Goal: Information Seeking & Learning: Learn about a topic

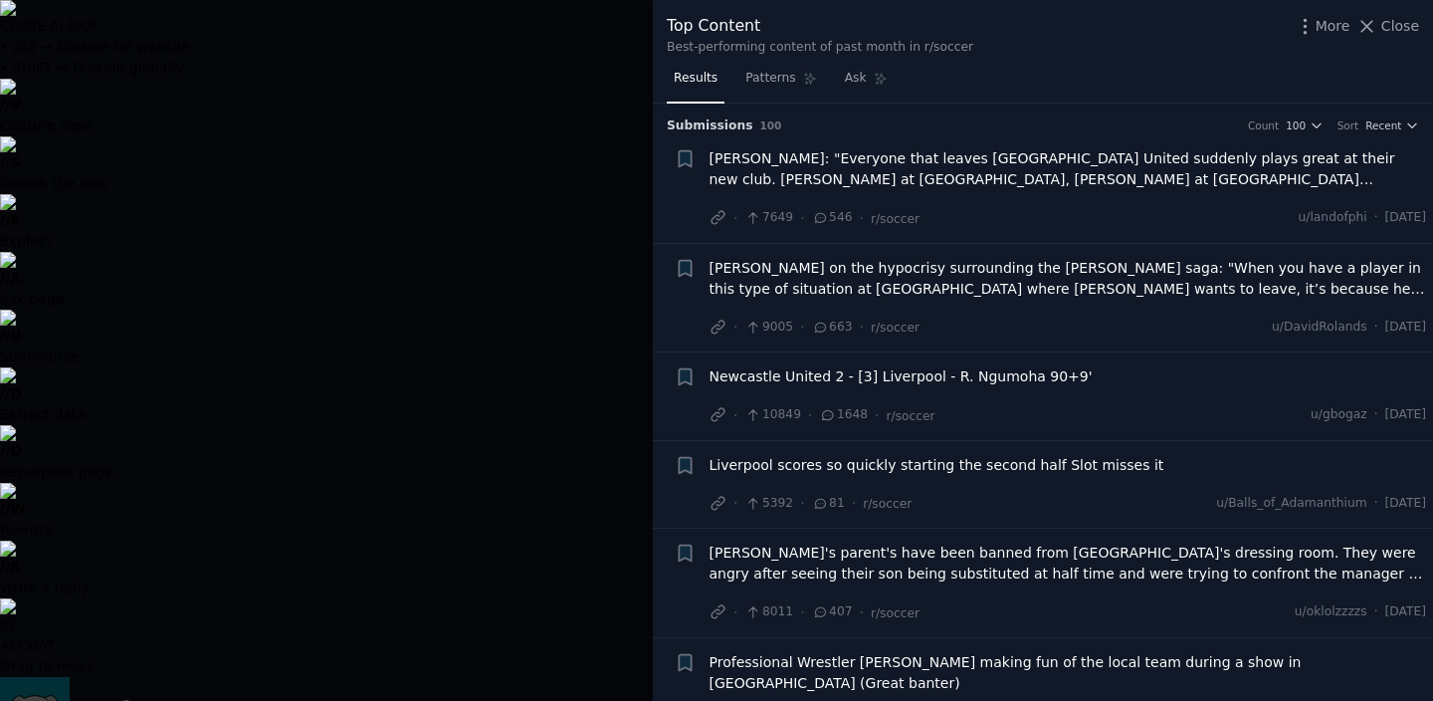
click at [539, 328] on div at bounding box center [716, 350] width 1433 height 701
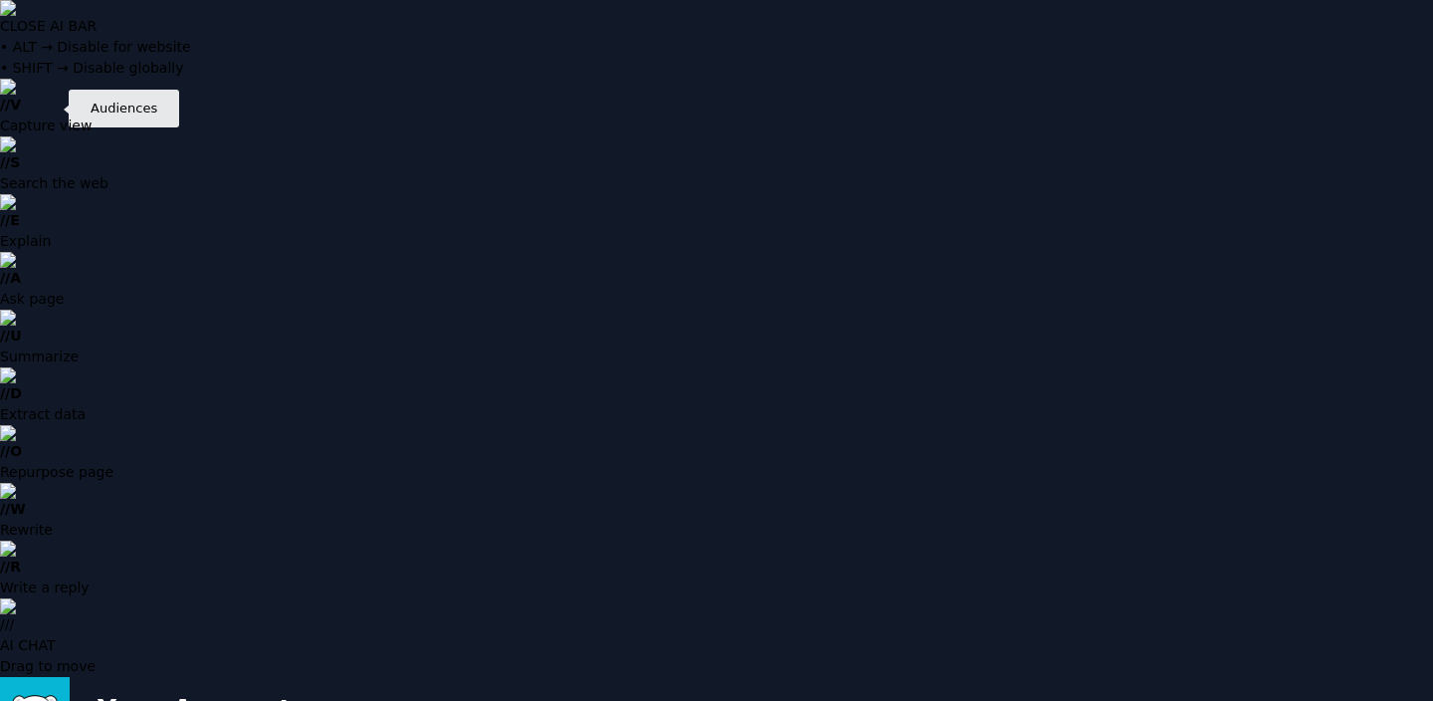
click at [1353, 700] on icon at bounding box center [1348, 711] width 13 height 13
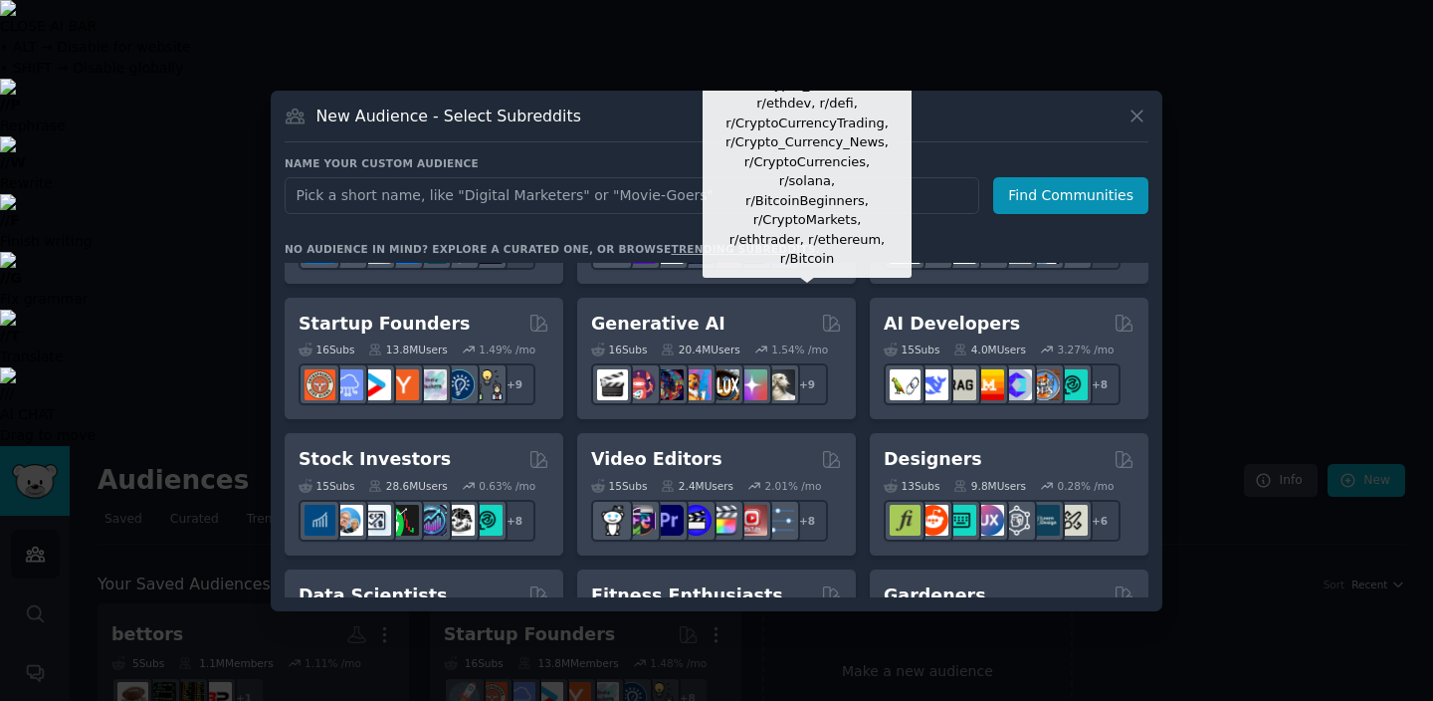
scroll to position [245, 0]
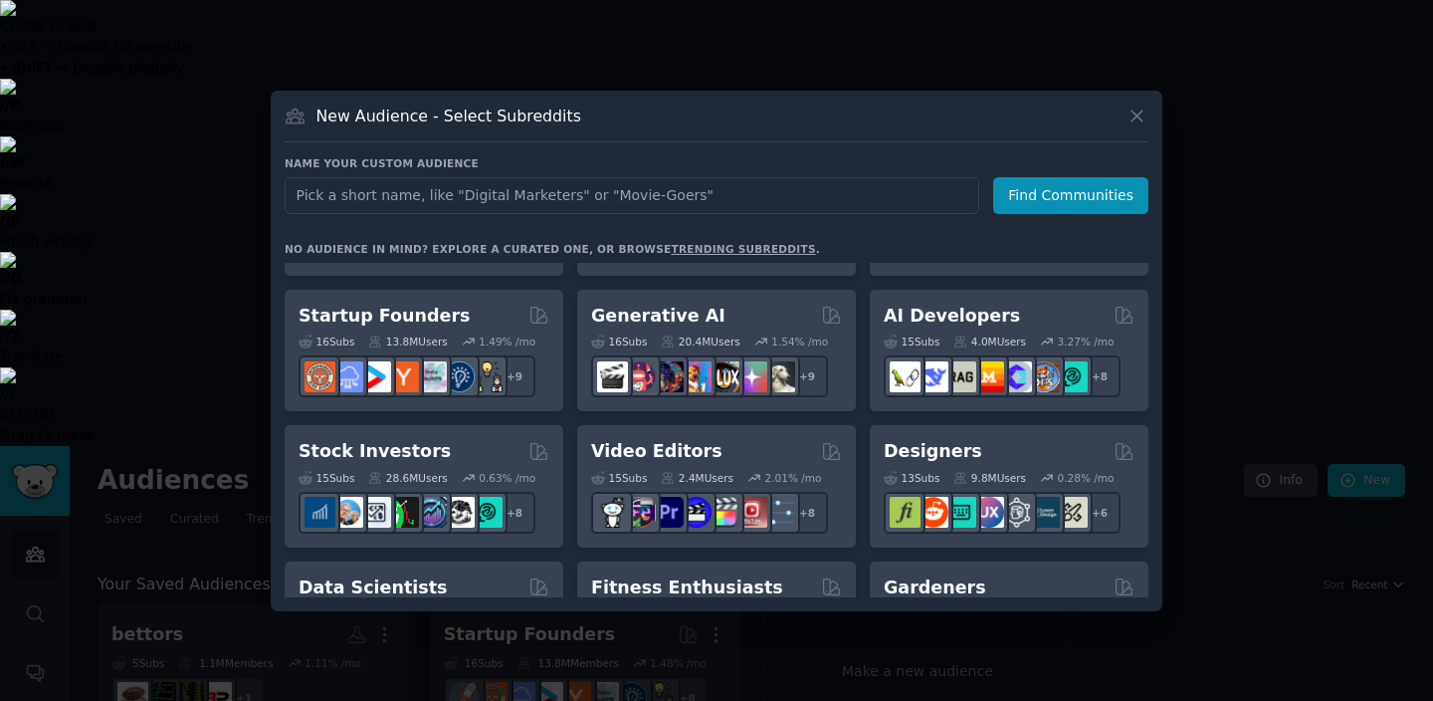
click at [650, 199] on input "text" at bounding box center [632, 195] width 695 height 37
type input "sport"
click button "Find Communities" at bounding box center [1070, 195] width 155 height 37
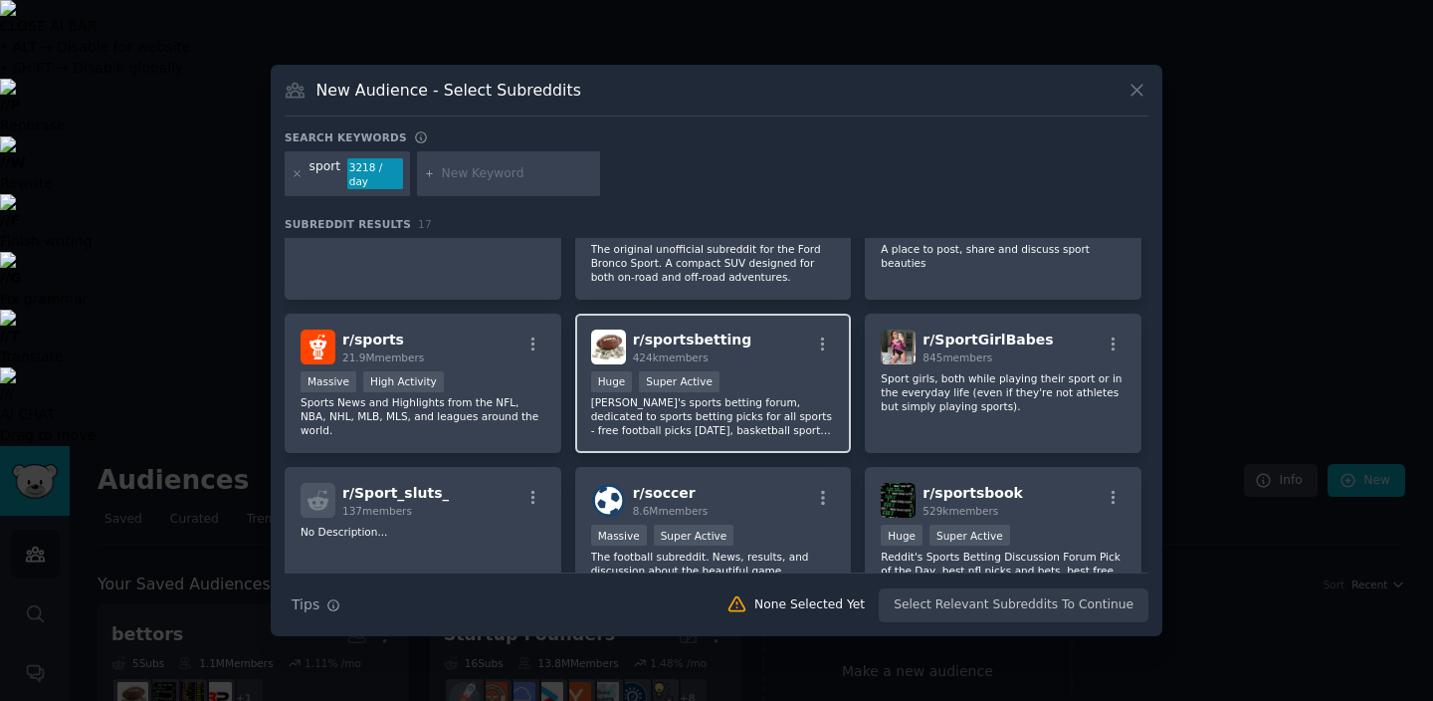
scroll to position [81, 0]
click at [763, 340] on div "r/ sportsbetting 424k members" at bounding box center [713, 344] width 245 height 35
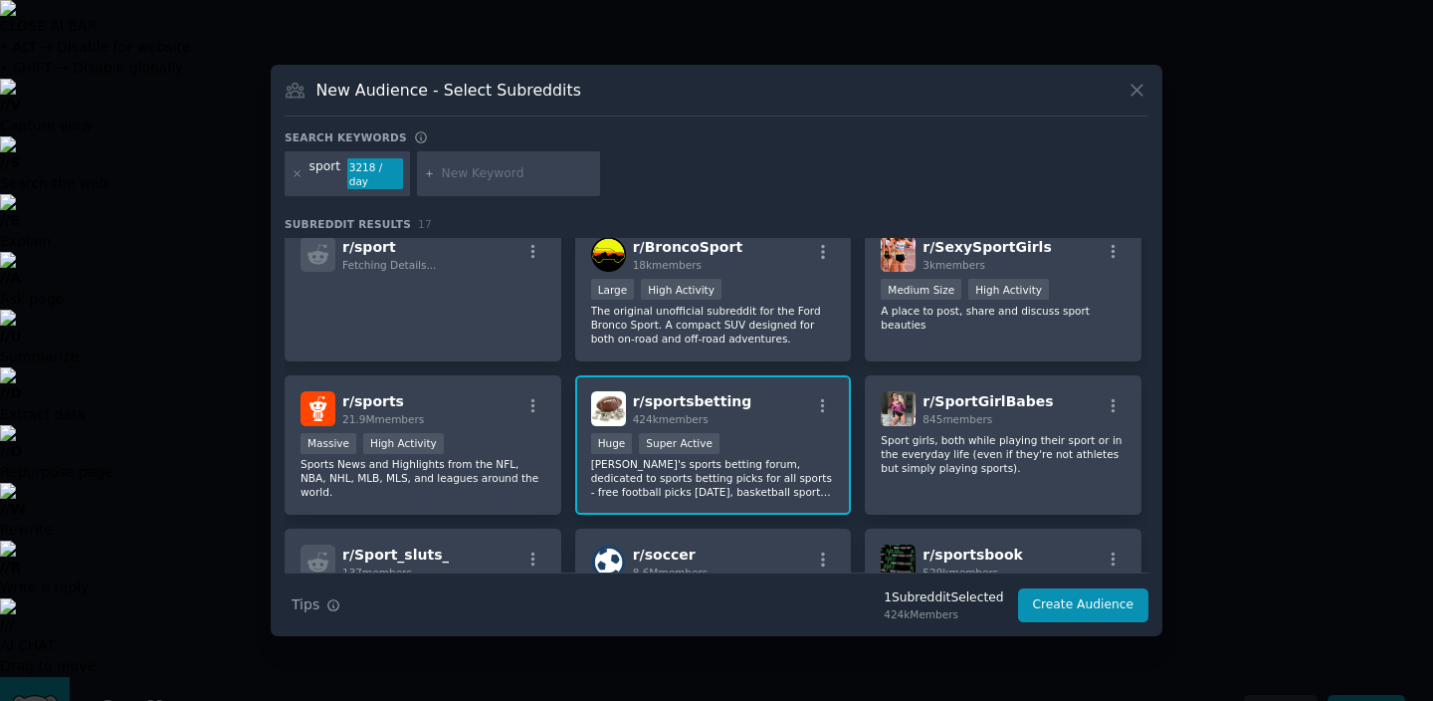
scroll to position [0, 0]
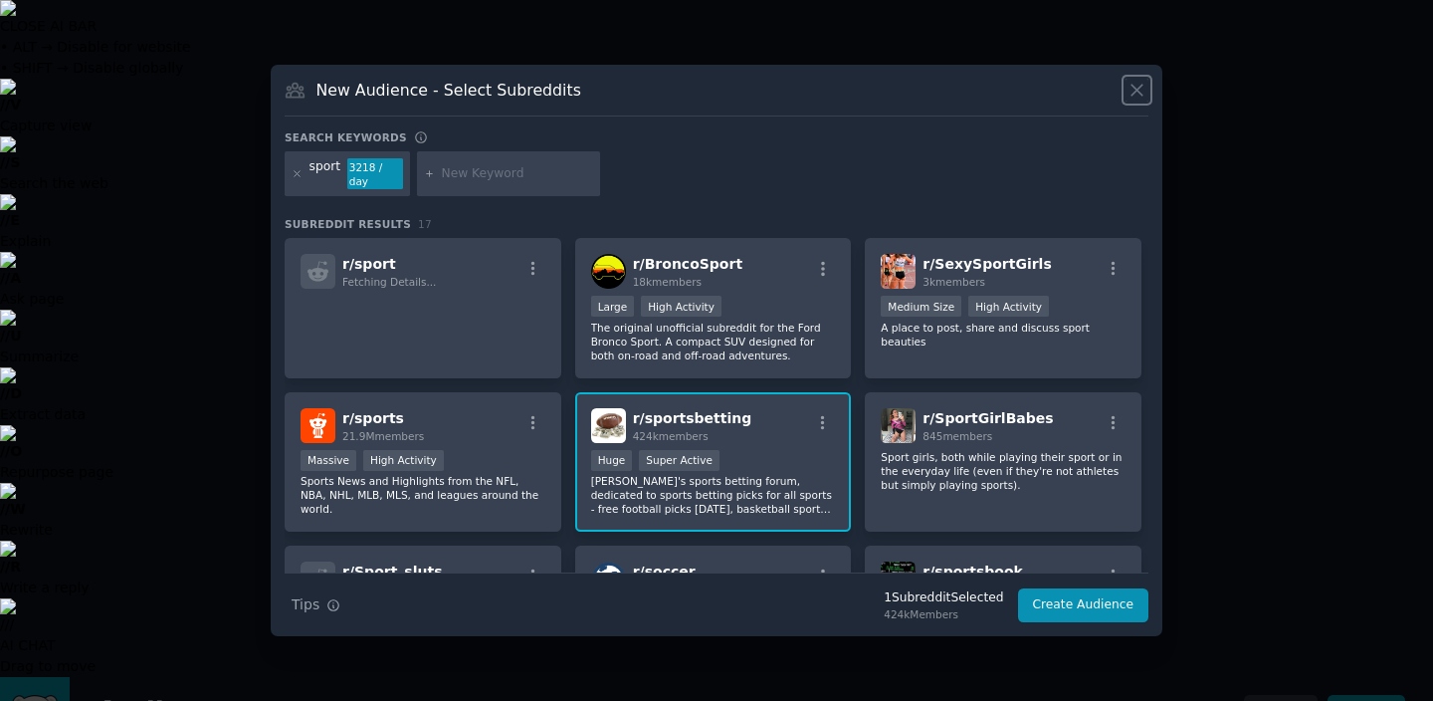
click at [1139, 94] on icon at bounding box center [1137, 90] width 11 height 11
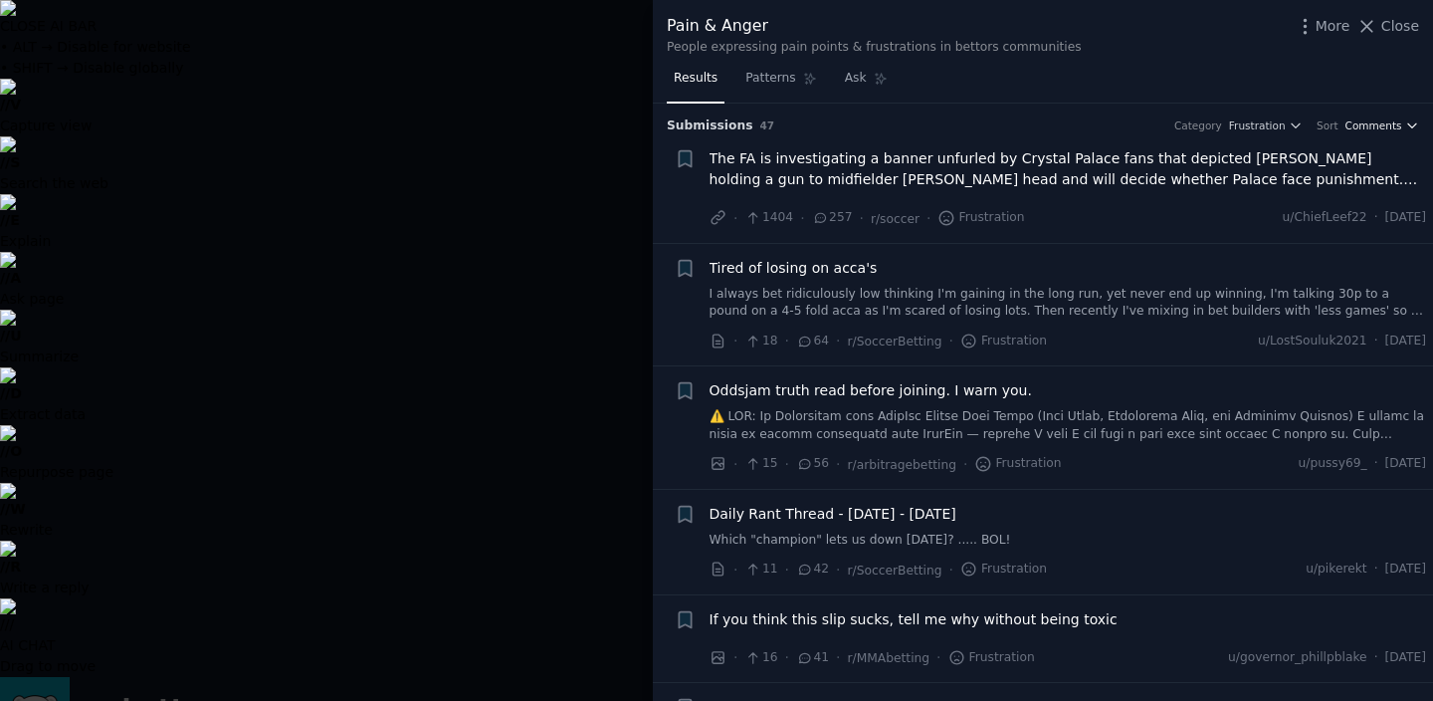
click at [1378, 129] on span "Comments" at bounding box center [1374, 125] width 57 height 14
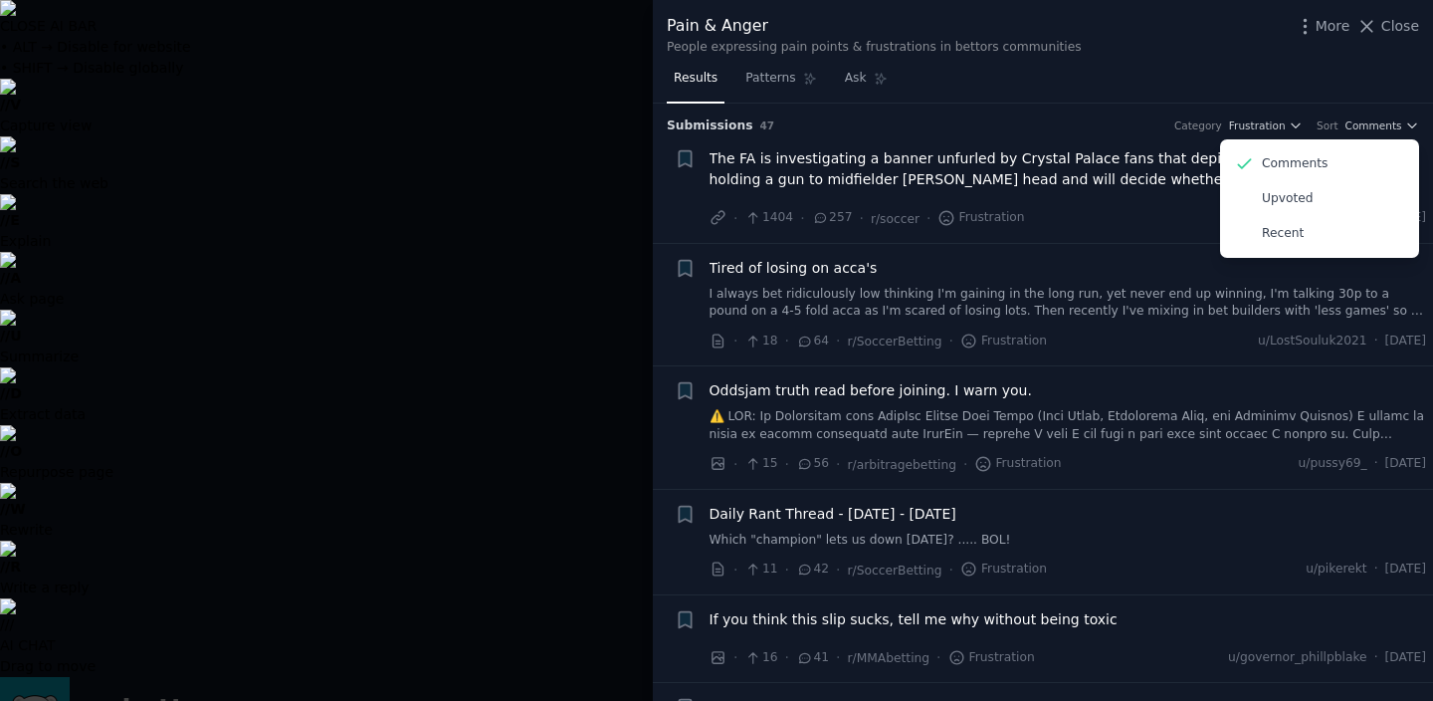
click at [1217, 66] on div "Results Patterns Ask" at bounding box center [1043, 83] width 780 height 41
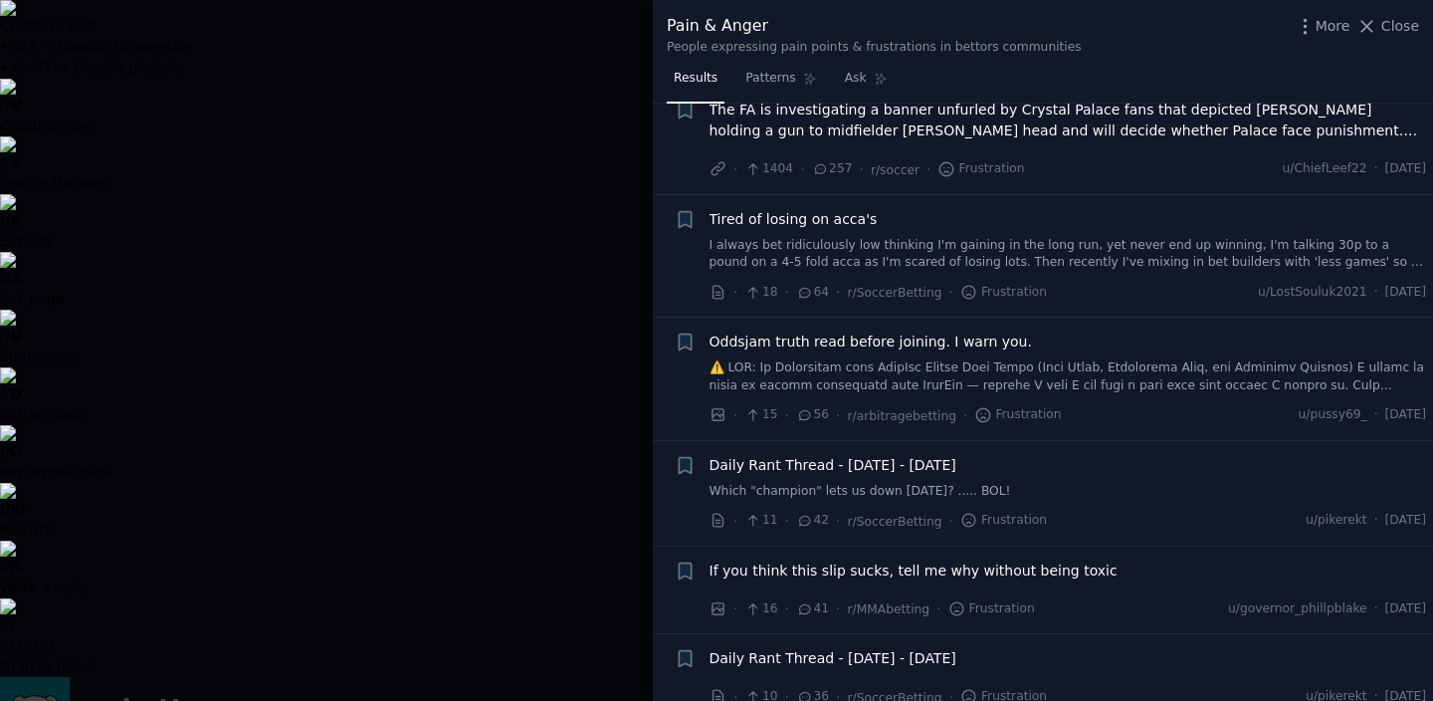
scroll to position [51, 0]
click at [950, 367] on link at bounding box center [1069, 374] width 718 height 35
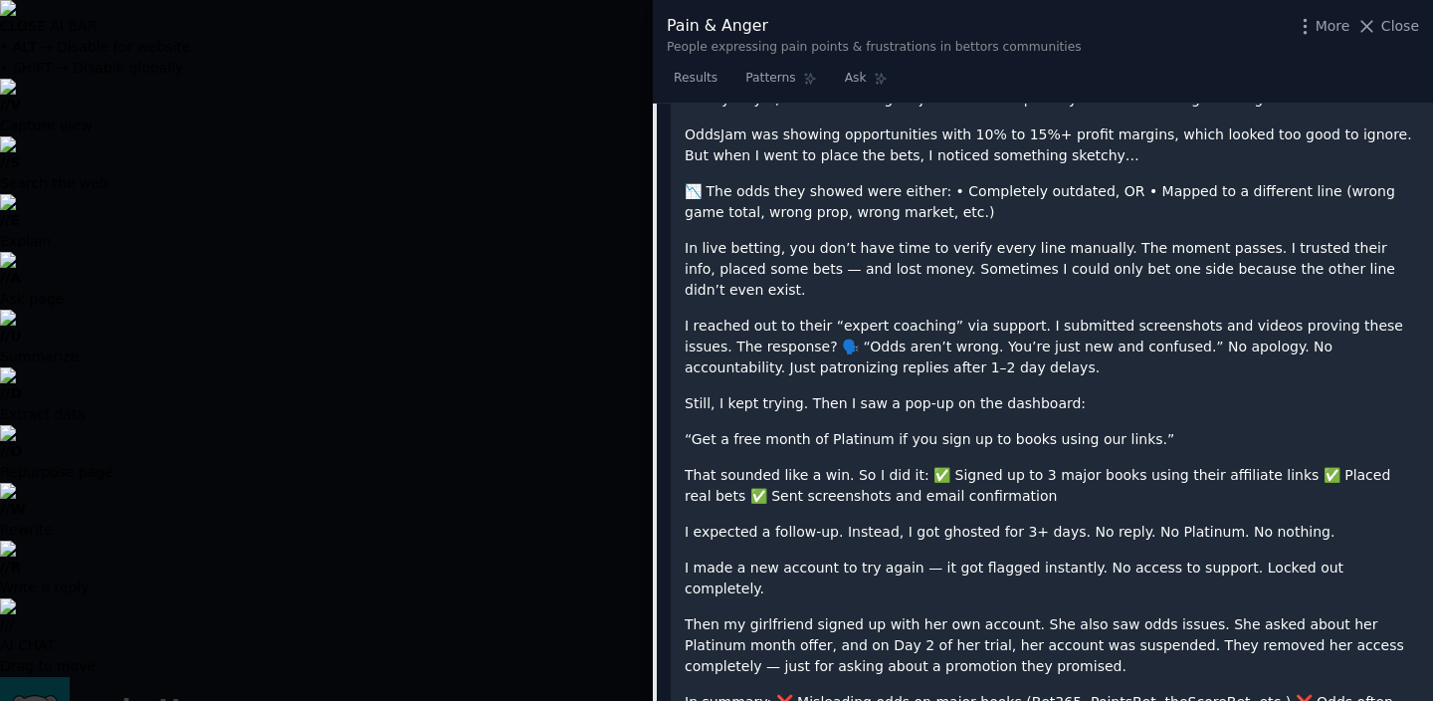
scroll to position [837, 0]
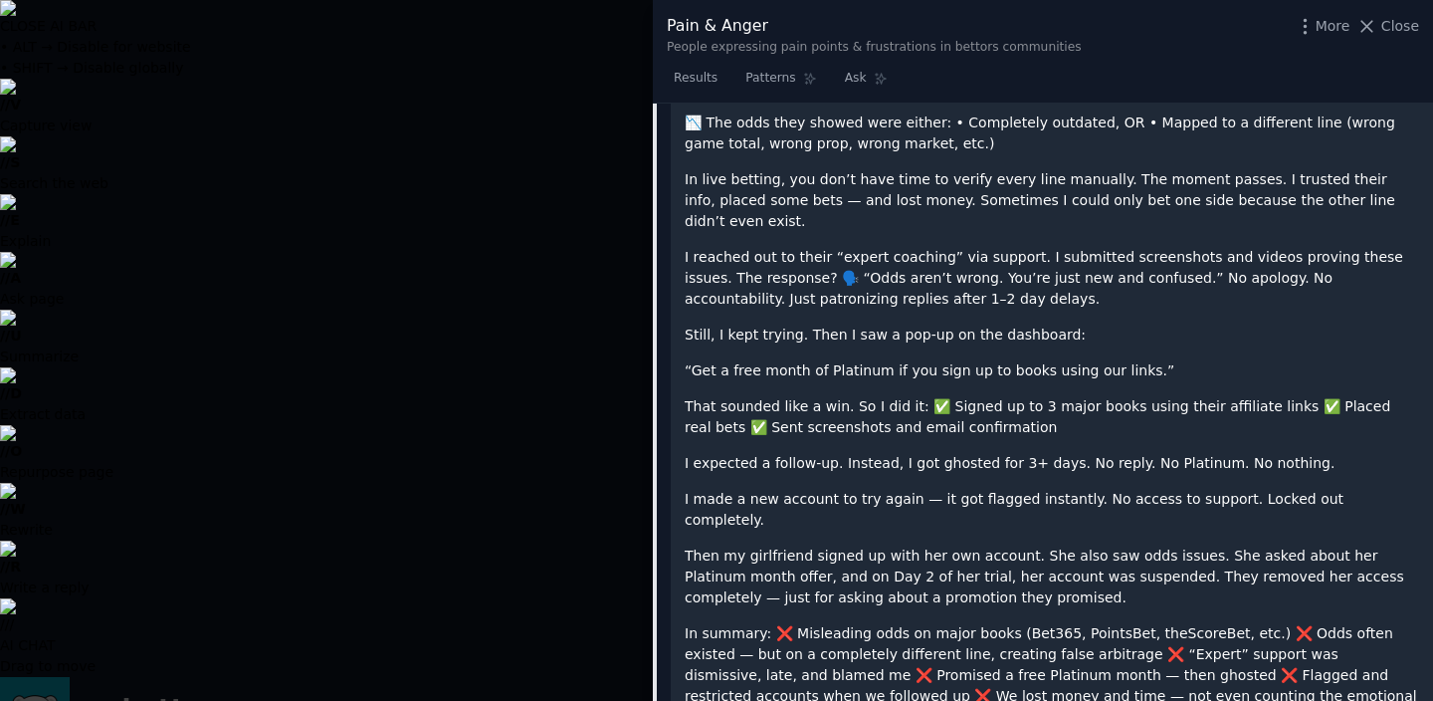
click at [570, 397] on div at bounding box center [716, 350] width 1433 height 701
